Goal: Information Seeking & Learning: Learn about a topic

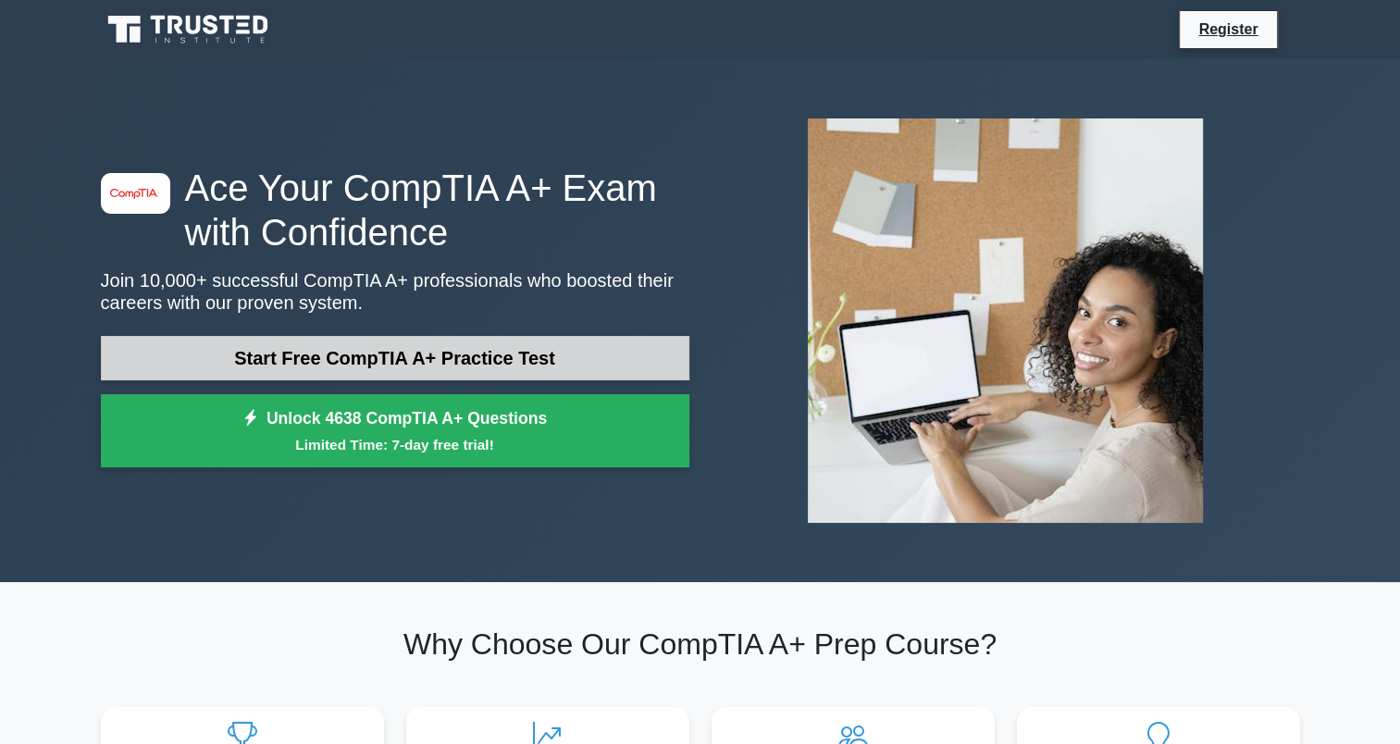
click at [435, 370] on link "Start Free CompTIA A+ Practice Test" at bounding box center [395, 358] width 588 height 44
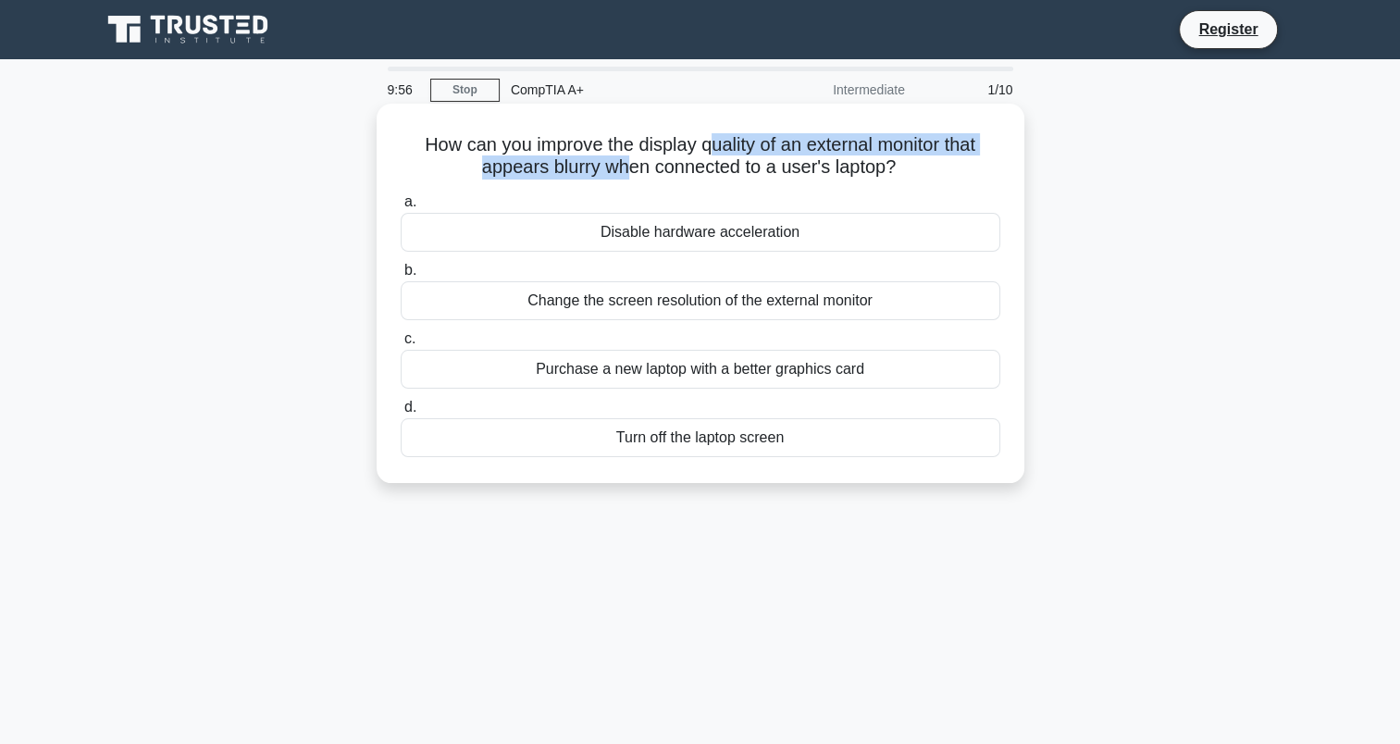
drag, startPoint x: 749, startPoint y: 142, endPoint x: 707, endPoint y: 131, distance: 43.8
click at [708, 133] on h5 "How can you improve the display quality of an external monitor that appears blu…" at bounding box center [700, 156] width 603 height 46
click at [488, 142] on h5 "How can you improve the display quality of an external monitor that appears blu…" at bounding box center [700, 156] width 603 height 46
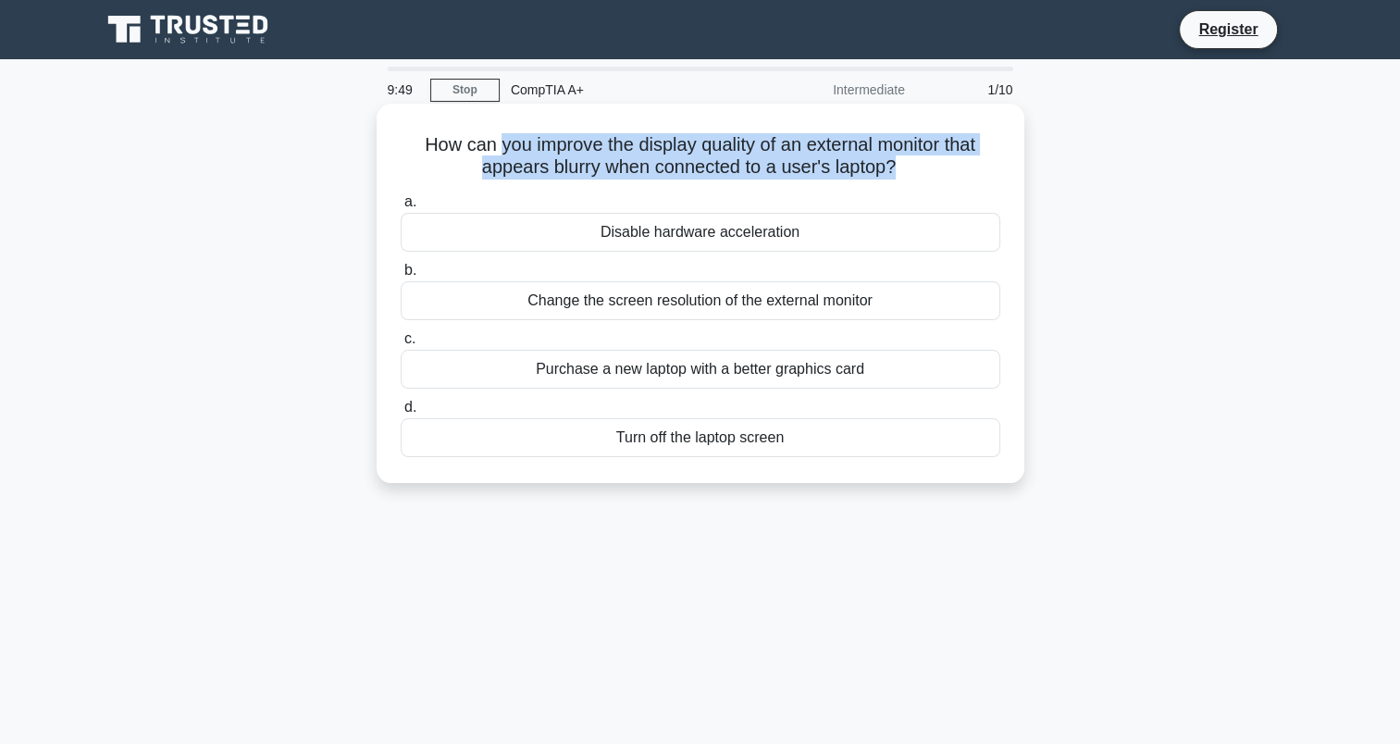
drag, startPoint x: 488, startPoint y: 142, endPoint x: 915, endPoint y: 157, distance: 426.8
click at [915, 157] on h5 "How can you improve the display quality of an external monitor that appears blu…" at bounding box center [700, 156] width 603 height 46
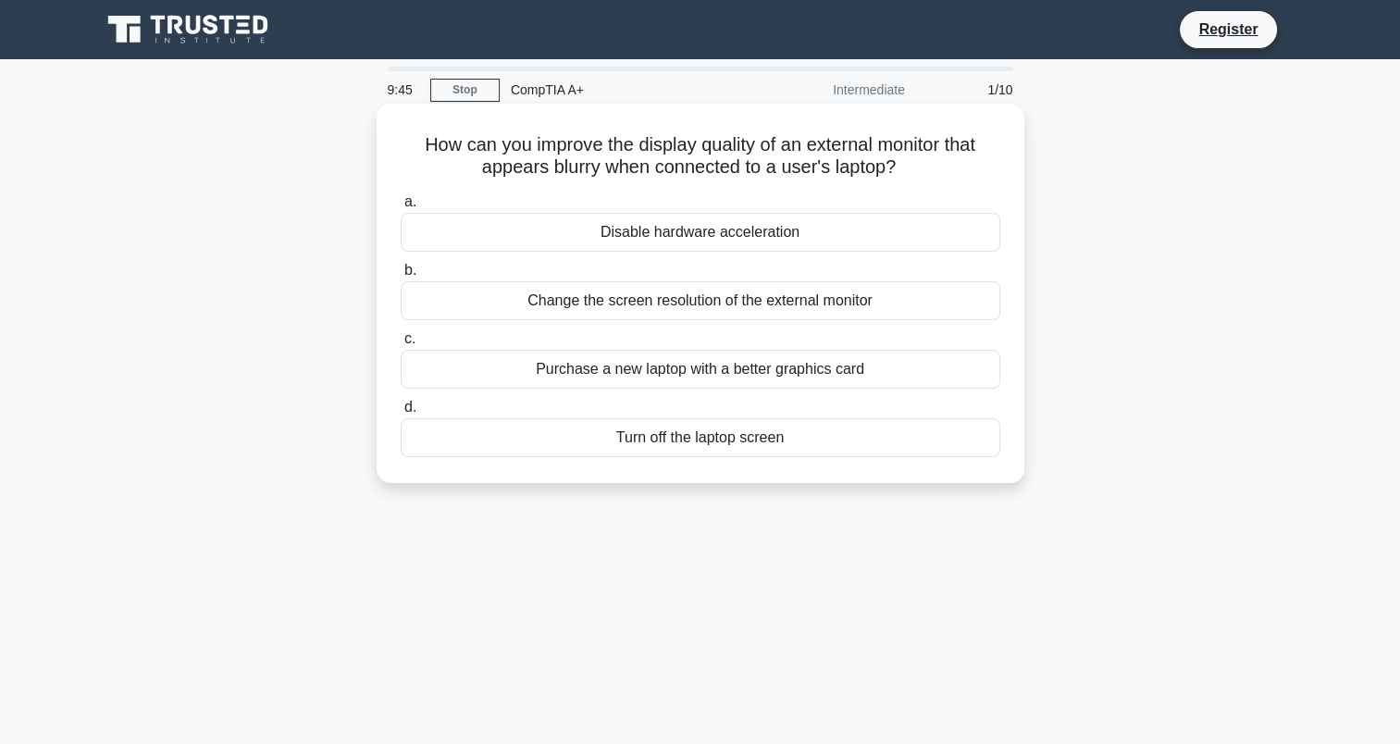
click at [576, 303] on div "Change the screen resolution of the external monitor" at bounding box center [701, 300] width 600 height 39
click at [401, 277] on input "b. Change the screen resolution of the external monitor" at bounding box center [401, 271] width 0 height 12
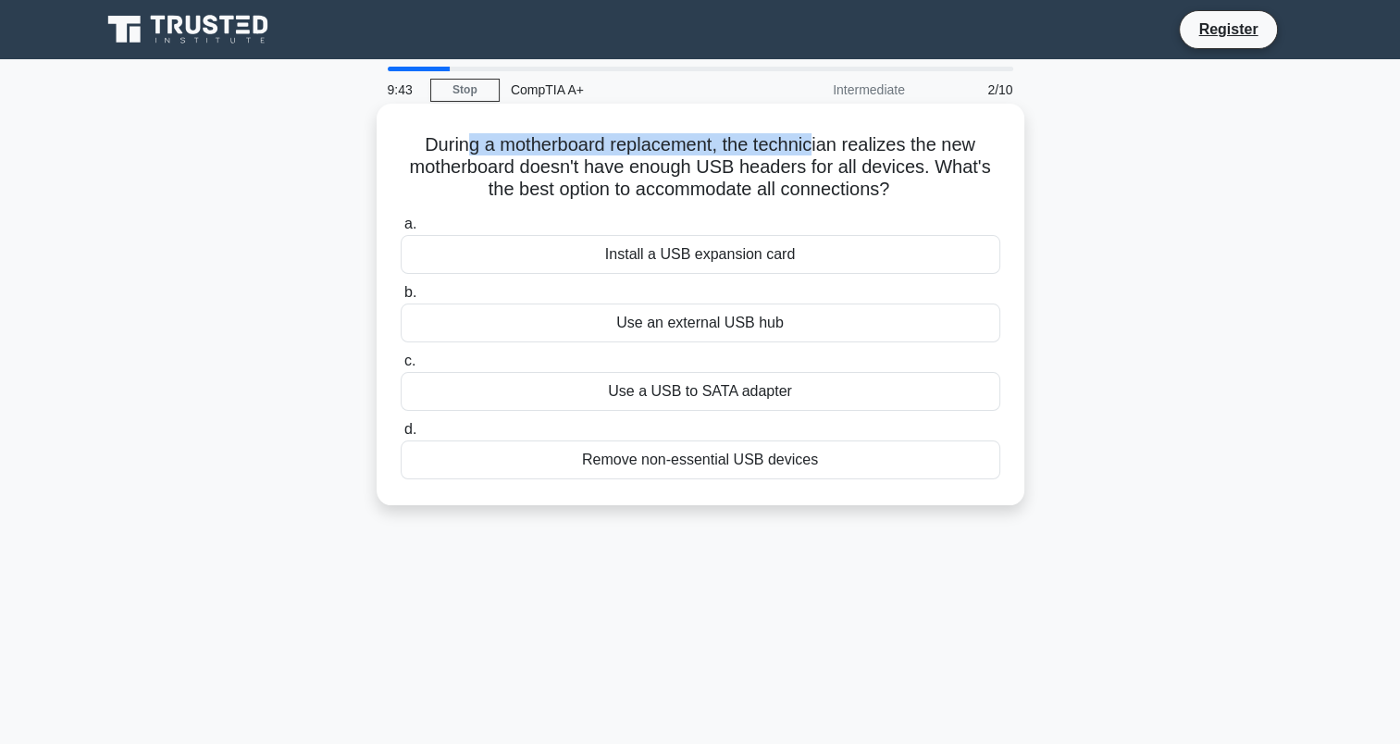
drag, startPoint x: 467, startPoint y: 135, endPoint x: 819, endPoint y: 137, distance: 351.6
click at [819, 137] on h5 "During a motherboard replacement, the technician realizes the new motherboard d…" at bounding box center [700, 167] width 603 height 68
